Goal: Task Accomplishment & Management: Use online tool/utility

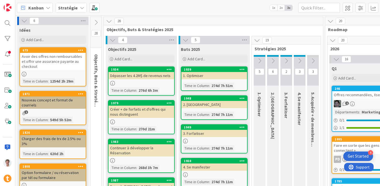
click at [68, 8] on b "Stratégie" at bounding box center [67, 8] width 19 height 6
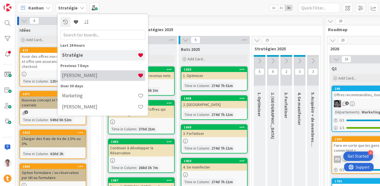
click at [79, 77] on h4 "[PERSON_NAME]" at bounding box center [100, 76] width 76 height 6
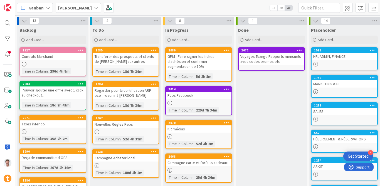
click at [321, 55] on div "HR, ADMIN, FINANCE" at bounding box center [345, 56] width 66 height 7
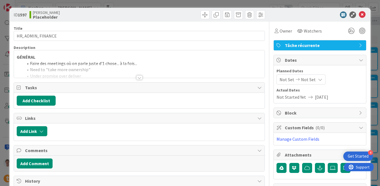
click at [140, 76] on div at bounding box center [139, 77] width 6 height 4
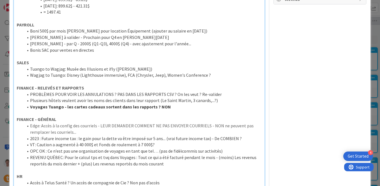
scroll to position [203, 0]
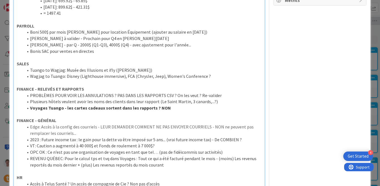
click at [114, 61] on p at bounding box center [139, 57] width 245 height 6
click at [114, 55] on li "Bonis SAC pour ventes en directes" at bounding box center [142, 51] width 239 height 6
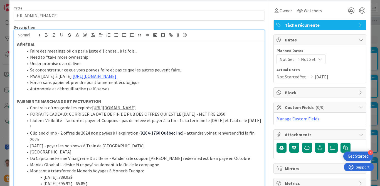
scroll to position [0, 0]
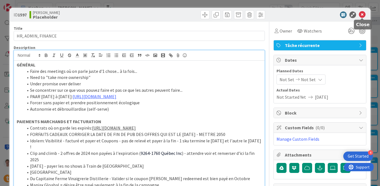
click at [362, 12] on icon at bounding box center [362, 14] width 7 height 7
